Goal: Task Accomplishment & Management: Manage account settings

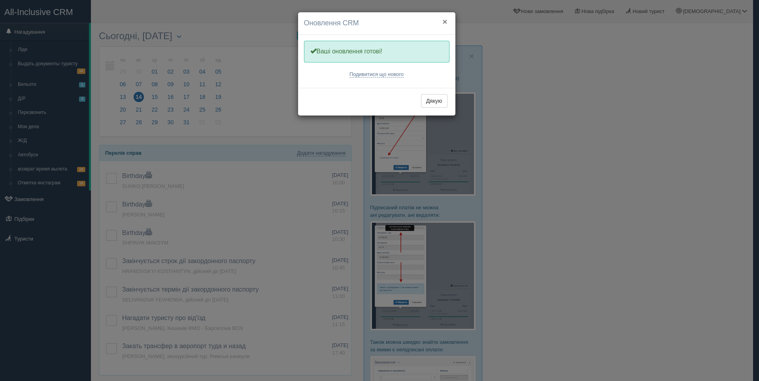
click at [445, 19] on button "×" at bounding box center [444, 21] width 5 height 8
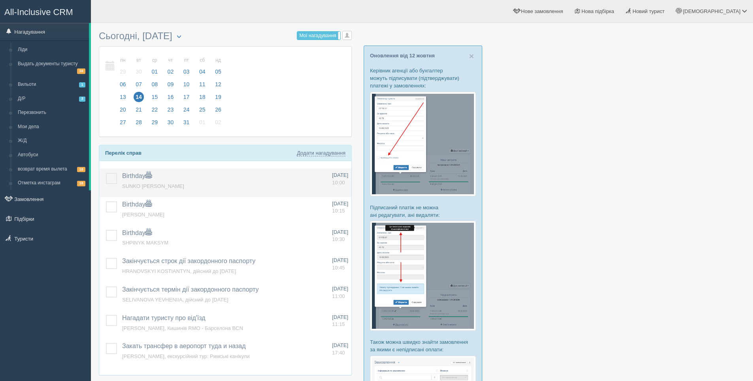
click at [279, 183] on td "Birthday Додати інше Нагадування додано Нагадування оновлено SUNKO SERGII" at bounding box center [224, 182] width 210 height 28
drag, startPoint x: 140, startPoint y: 183, endPoint x: 125, endPoint y: 181, distance: 15.3
click at [140, 183] on span "SUNKO SERGII" at bounding box center [153, 186] width 62 height 6
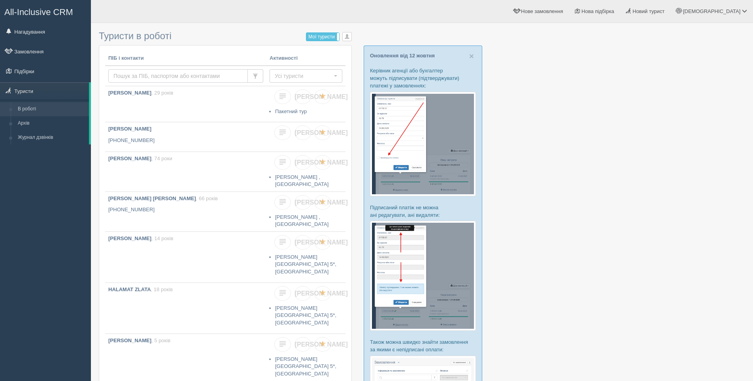
drag, startPoint x: 151, startPoint y: 76, endPoint x: 153, endPoint y: 79, distance: 4.6
click at [151, 76] on input "text" at bounding box center [178, 75] width 140 height 13
type input "Ы"
type input "Shutko"
click at [280, 79] on span "Усі туристи" at bounding box center [303, 76] width 57 height 8
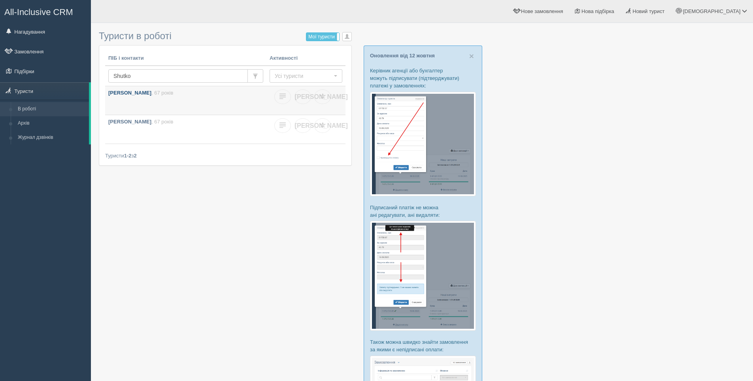
click at [208, 101] on link "Шутко Сергій , 67 років" at bounding box center [185, 100] width 161 height 28
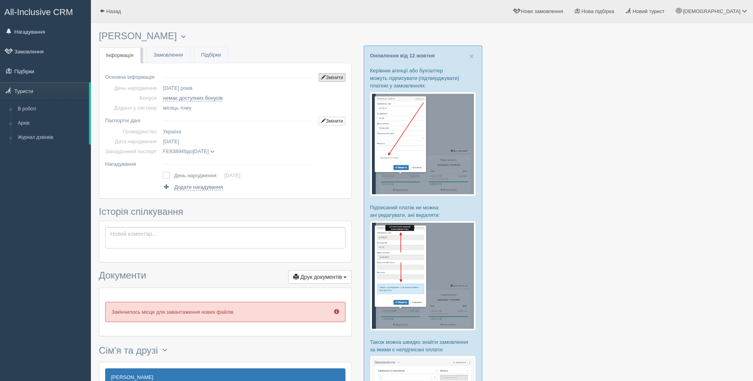
click at [332, 80] on link "Змінити" at bounding box center [332, 77] width 27 height 9
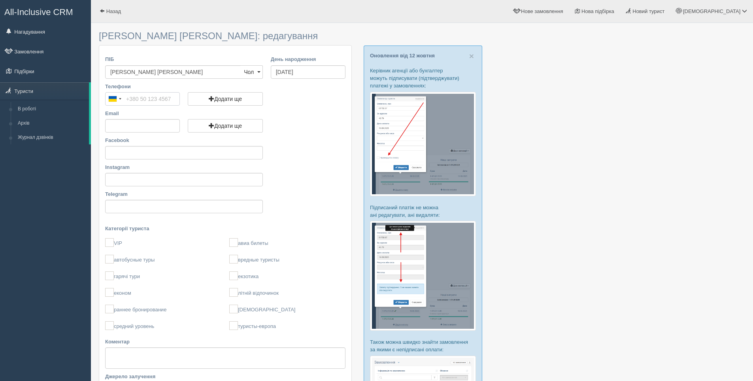
click at [138, 98] on input "Телефони" at bounding box center [142, 98] width 75 height 13
click at [133, 360] on textarea "Коментар" at bounding box center [225, 357] width 240 height 21
paste textarea "+380999137441"
drag, startPoint x: 152, startPoint y: 353, endPoint x: 121, endPoint y: 355, distance: 30.9
click at [121, 355] on textarea "+380999137441" at bounding box center [225, 360] width 240 height 26
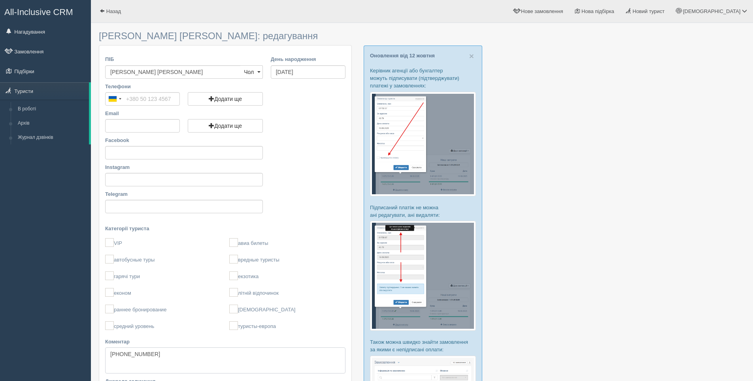
type textarea "+380999137441"
click at [141, 95] on input "Телефони" at bounding box center [142, 98] width 75 height 13
paste input "+380 99 913 7441"
type input "+380 99 913 7441"
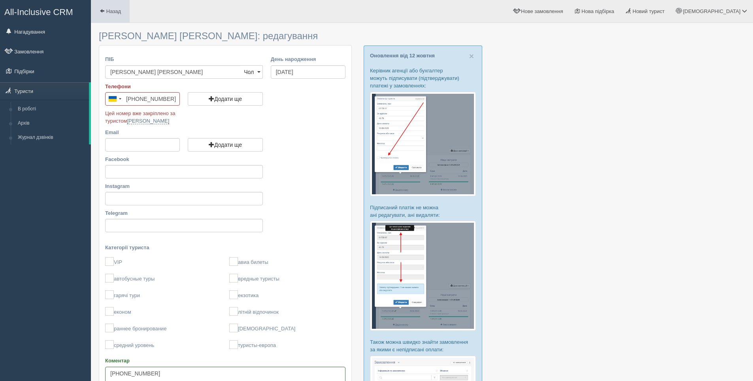
click at [105, 8] on link "Назад" at bounding box center [110, 11] width 39 height 23
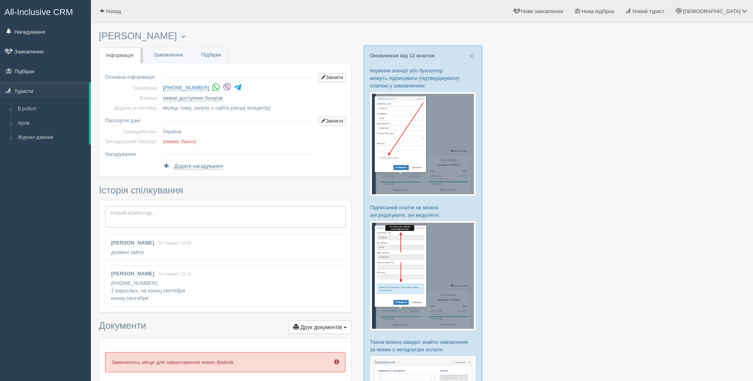
click at [563, 129] on div at bounding box center [422, 257] width 646 height 460
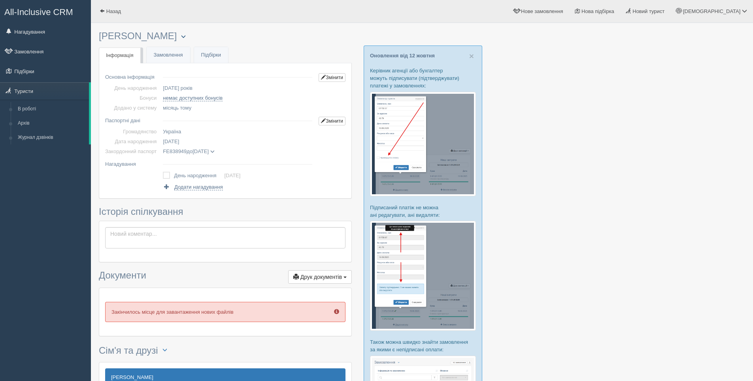
click at [181, 36] on span "button" at bounding box center [183, 36] width 5 height 5
click at [196, 108] on link "Видалити туриста" at bounding box center [222, 108] width 90 height 13
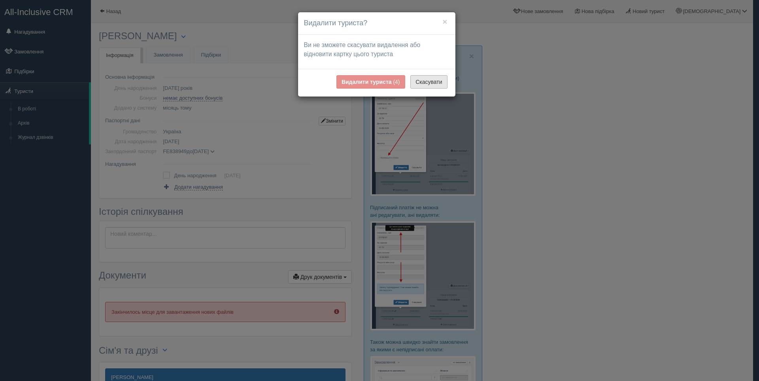
click at [434, 85] on button "Скасувати" at bounding box center [428, 81] width 37 height 13
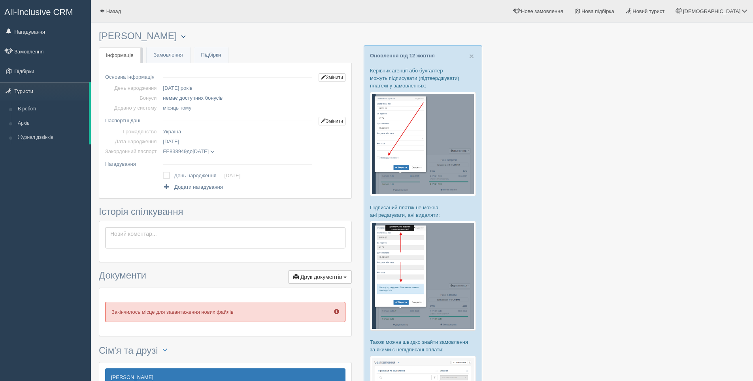
click at [181, 38] on span "button" at bounding box center [183, 36] width 5 height 5
click at [207, 96] on link "Об'єднати дублікати" at bounding box center [222, 95] width 90 height 13
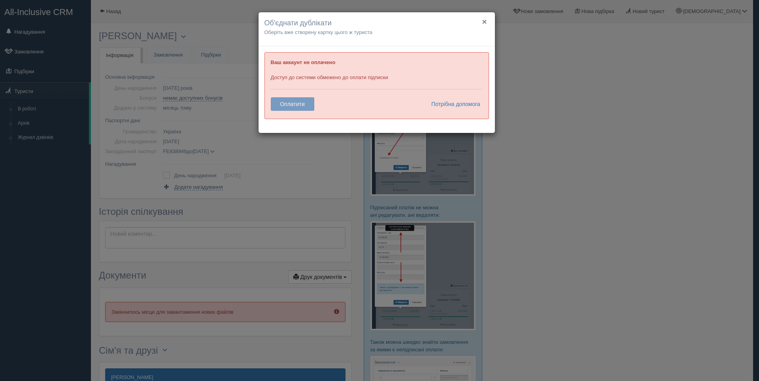
click at [483, 19] on button "×" at bounding box center [484, 21] width 5 height 8
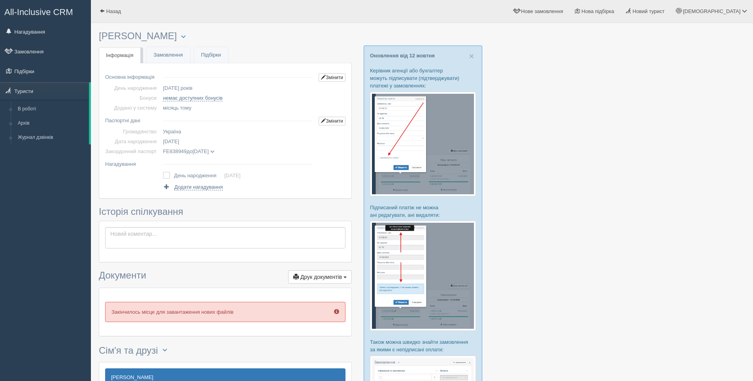
click at [670, 238] on div at bounding box center [422, 257] width 646 height 460
click at [687, 236] on div at bounding box center [422, 257] width 646 height 460
click at [533, 238] on div at bounding box center [422, 257] width 646 height 460
